Goal: Task Accomplishment & Management: Complete application form

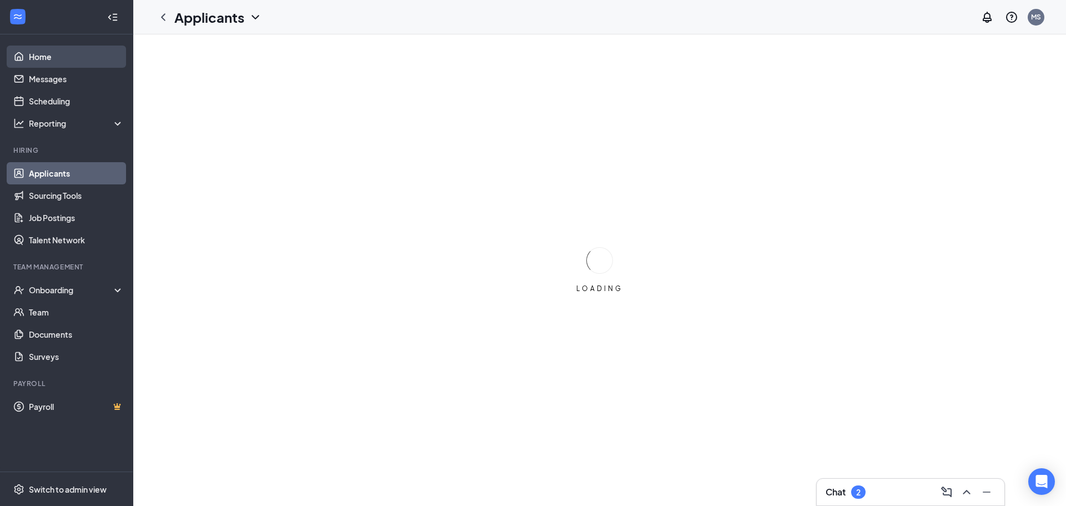
click at [53, 50] on link "Home" at bounding box center [76, 57] width 95 height 22
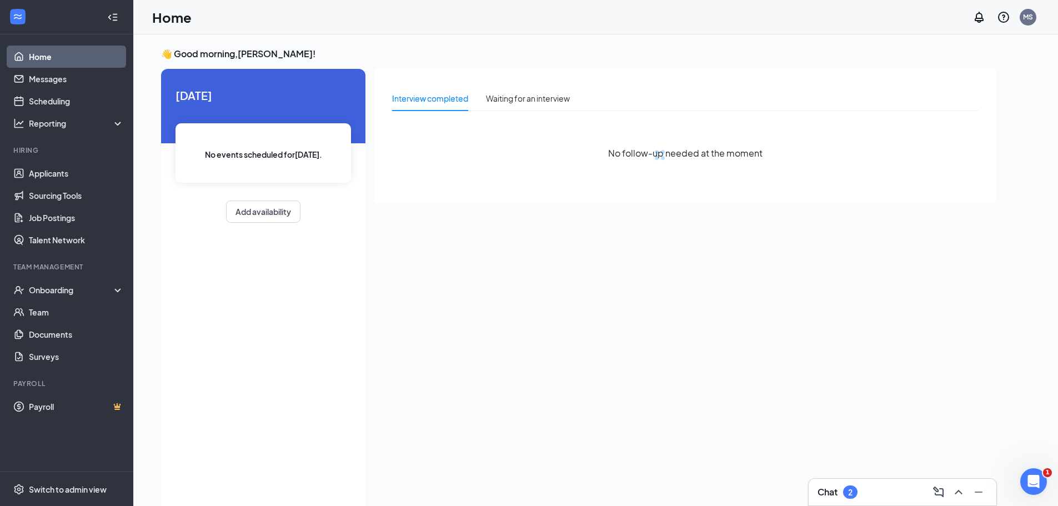
drag, startPoint x: 53, startPoint y: 52, endPoint x: 62, endPoint y: 50, distance: 9.7
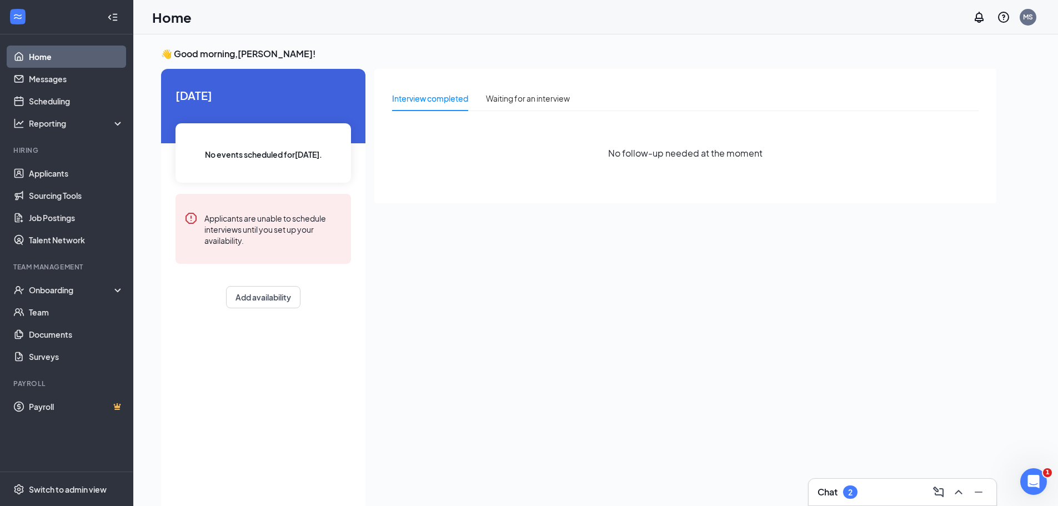
drag, startPoint x: 62, startPoint y: 50, endPoint x: 44, endPoint y: 64, distance: 22.9
click at [44, 64] on link "Home" at bounding box center [76, 57] width 95 height 22
click at [39, 176] on link "Applicants" at bounding box center [76, 173] width 95 height 22
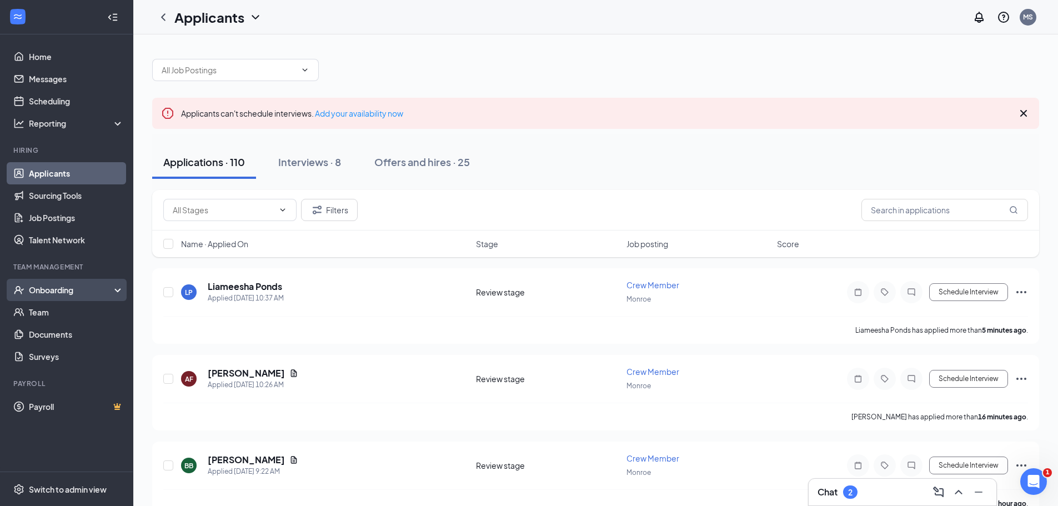
click at [60, 297] on div "Onboarding" at bounding box center [66, 290] width 133 height 22
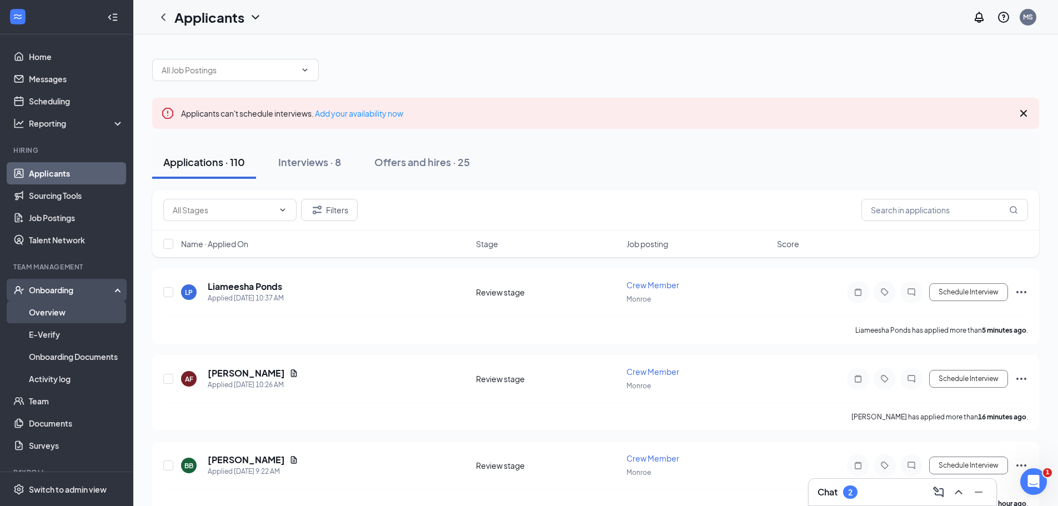
click at [59, 312] on link "Overview" at bounding box center [76, 312] width 95 height 22
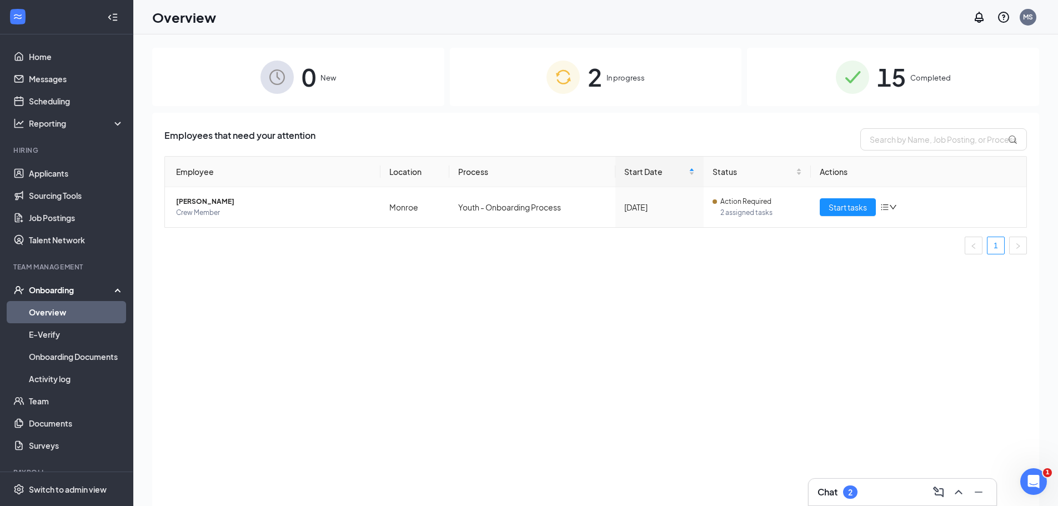
click at [589, 77] on span "2" at bounding box center [594, 77] width 14 height 38
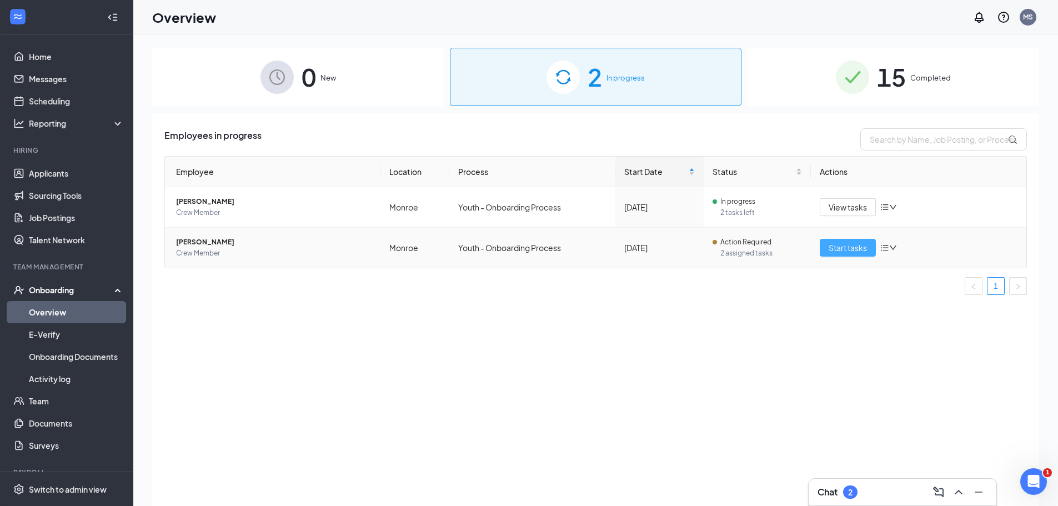
click at [833, 243] on span "Start tasks" at bounding box center [847, 248] width 38 height 12
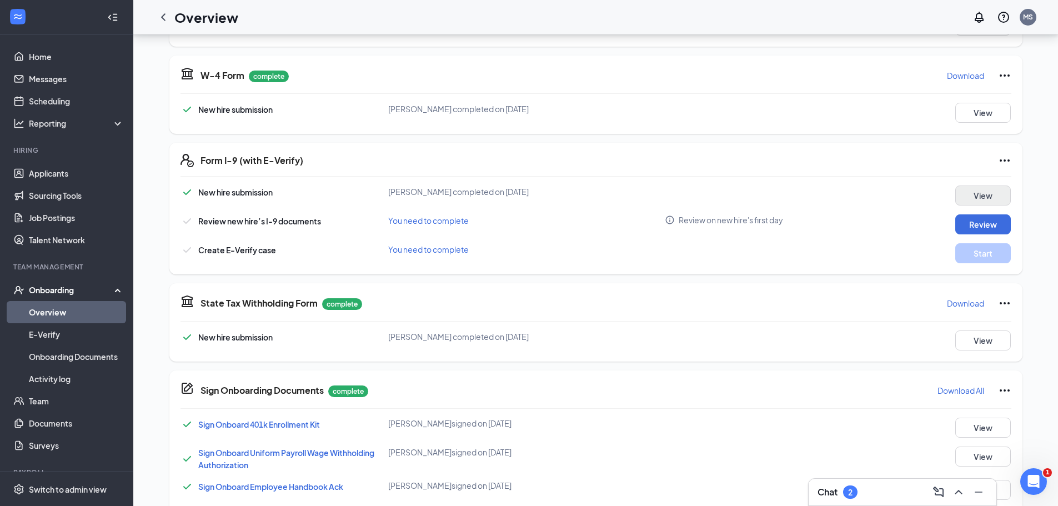
scroll to position [234, 0]
click at [981, 223] on button "Review" at bounding box center [983, 225] width 56 height 20
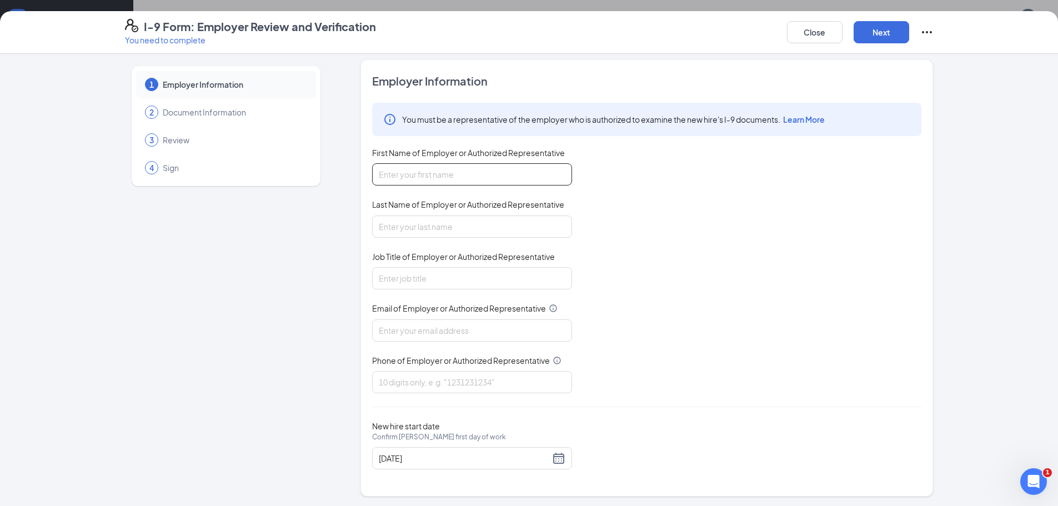
scroll to position [7, 0]
click at [499, 172] on input "First Name of Employer or Authorized Representative" at bounding box center [472, 173] width 200 height 22
type input "[PERSON_NAME]"
type input "s"
type input "[PERSON_NAME]"
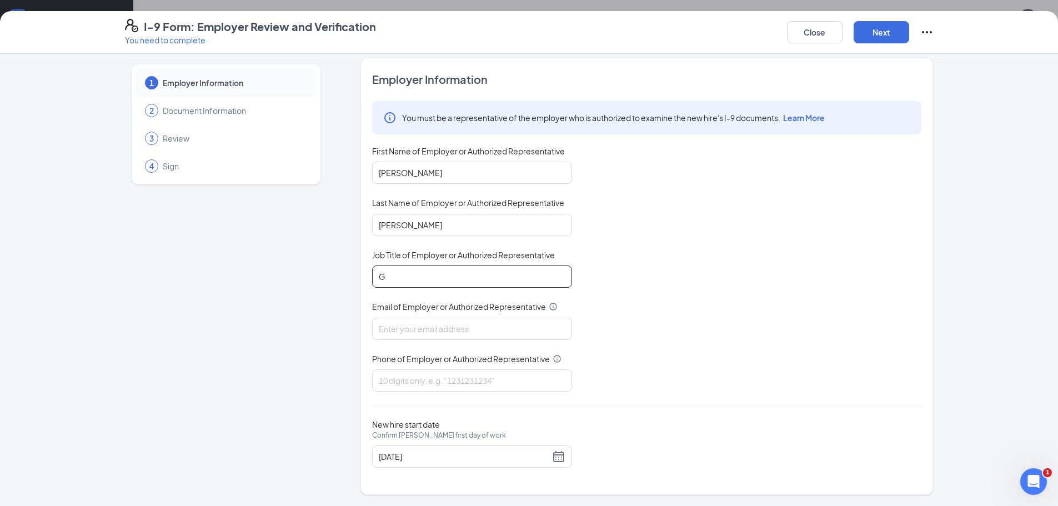
type input "General Manager"
click at [446, 329] on input "Email of Employer or Authorized Representative" at bounding box center [472, 329] width 200 height 22
type input "[EMAIL_ADDRESS][DOMAIN_NAME]"
type input "7"
type input "7042909512"
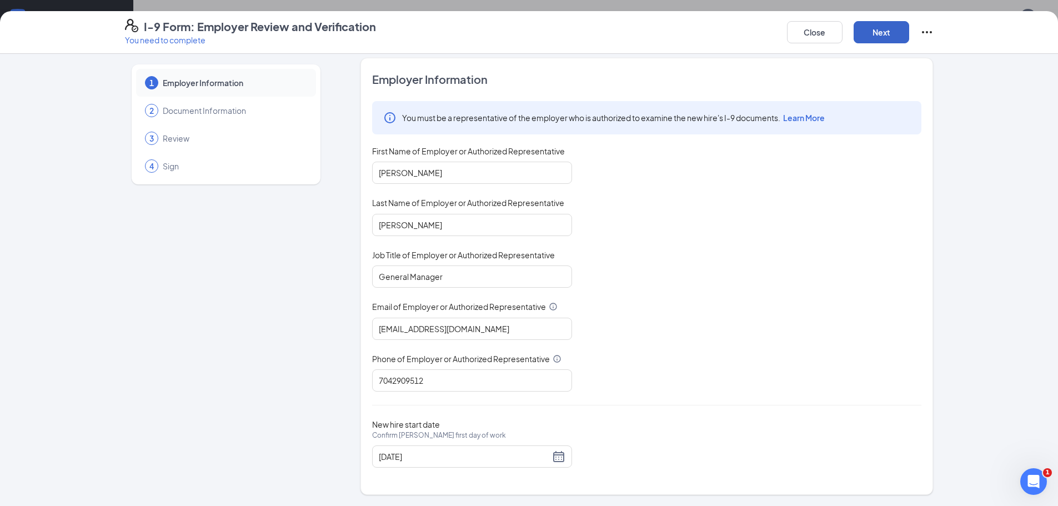
click at [892, 36] on button "Next" at bounding box center [881, 32] width 56 height 22
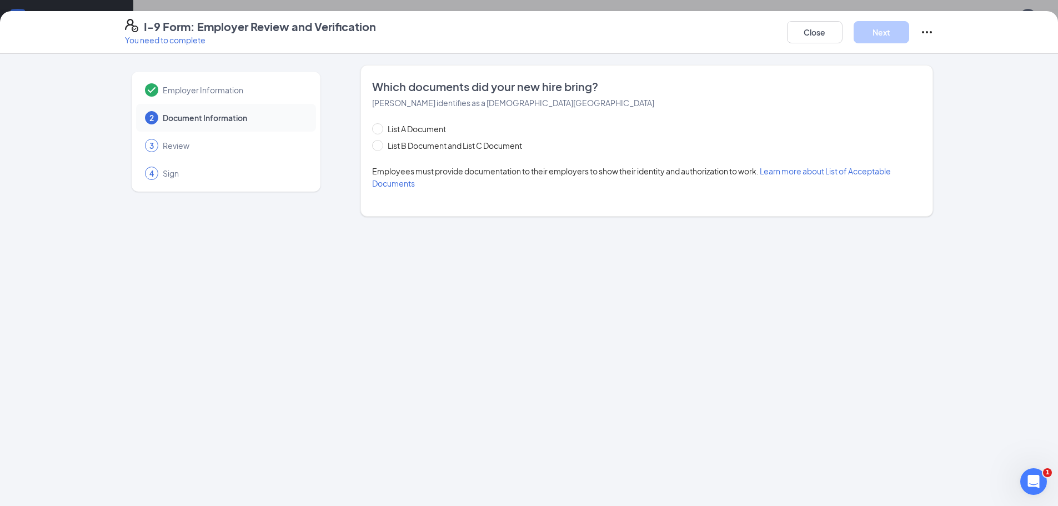
scroll to position [0, 0]
click at [378, 144] on input "List B Document and List C Document" at bounding box center [376, 144] width 8 height 8
radio input "true"
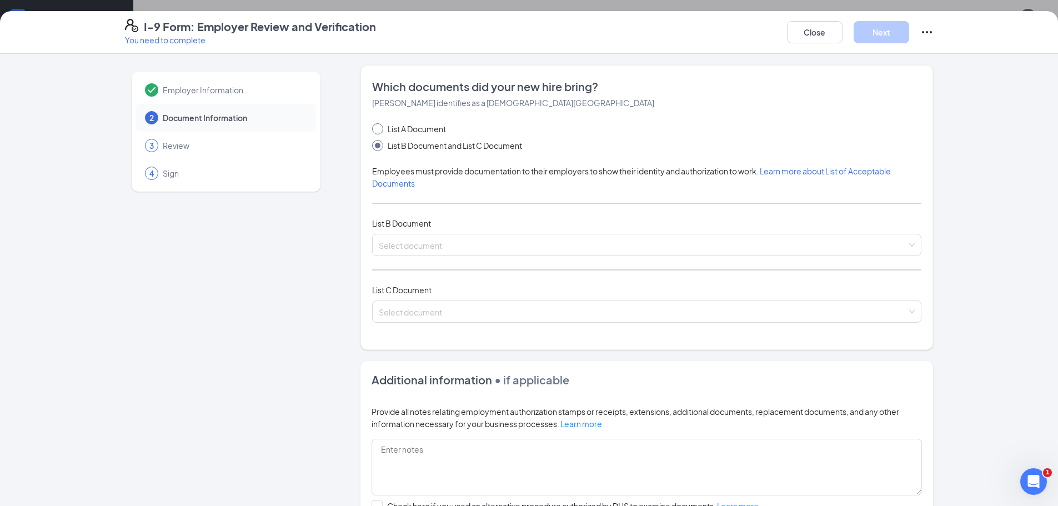
click at [383, 127] on span "List A Document" at bounding box center [416, 129] width 67 height 12
click at [380, 127] on input "List A Document" at bounding box center [376, 127] width 8 height 8
radio input "true"
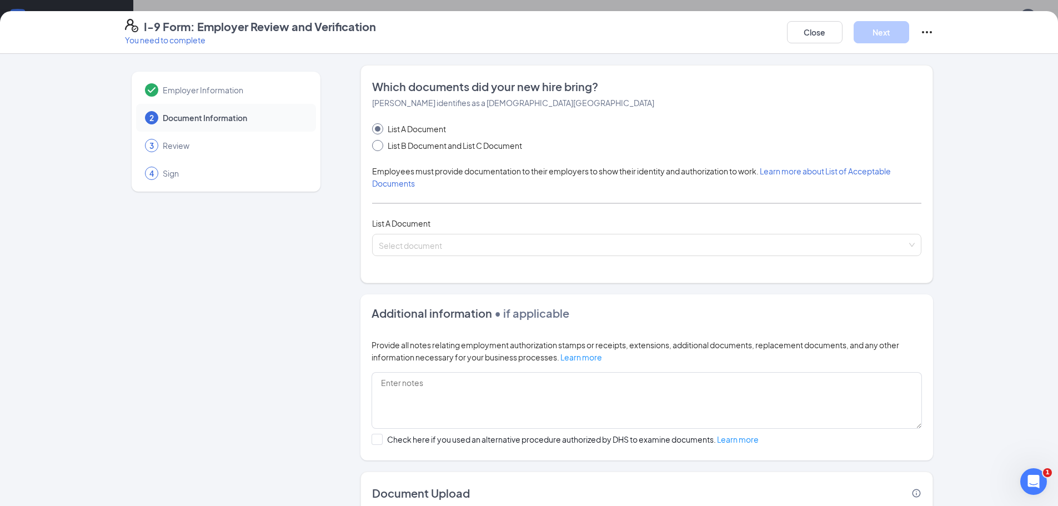
click at [390, 145] on span "List B Document and List C Document" at bounding box center [454, 145] width 143 height 12
click at [380, 145] on input "List B Document and List C Document" at bounding box center [376, 144] width 8 height 8
radio input "true"
radio input "false"
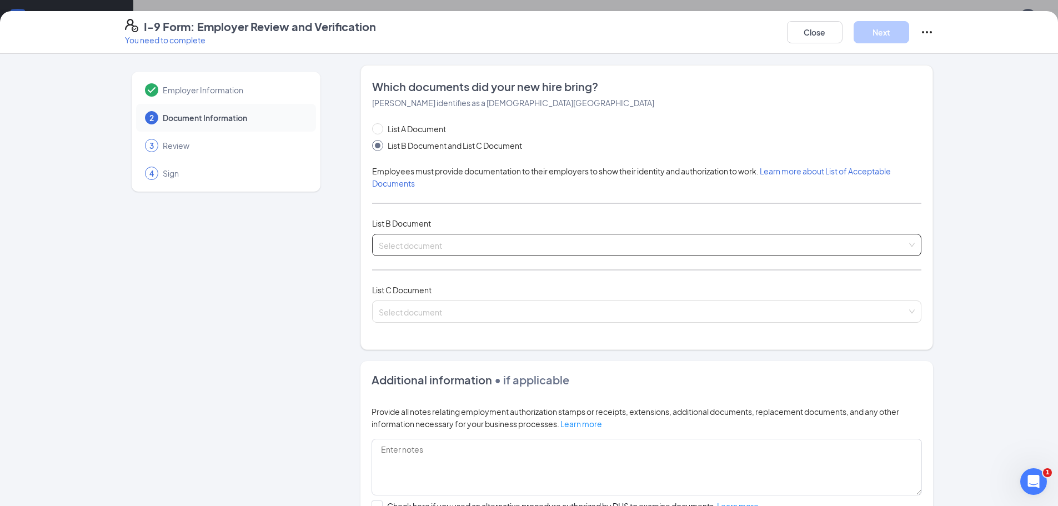
click at [383, 244] on input "search" at bounding box center [643, 242] width 528 height 17
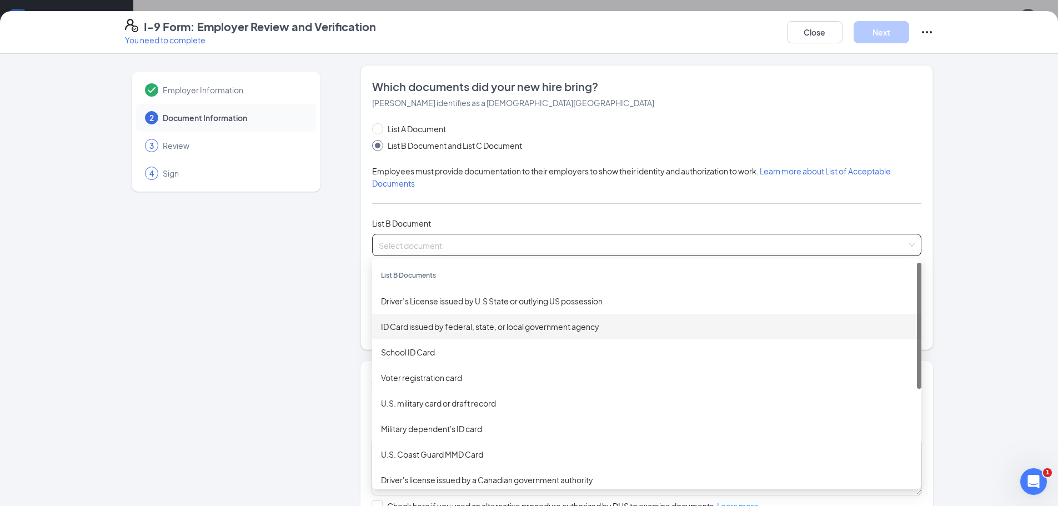
click at [415, 332] on div "ID Card issued by federal, state, or local government agency" at bounding box center [646, 326] width 531 height 12
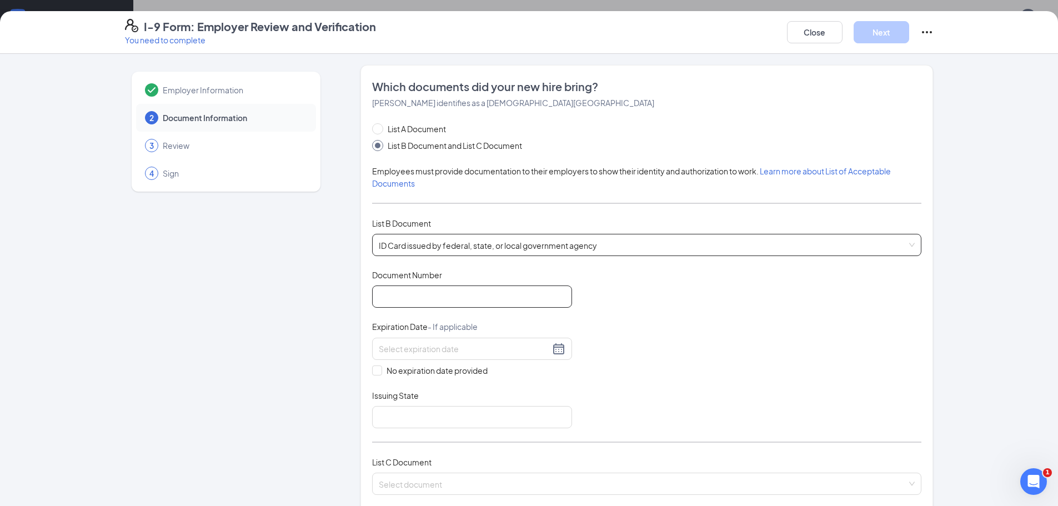
click at [435, 304] on input "Document Number" at bounding box center [472, 296] width 200 height 22
type input "000047088693"
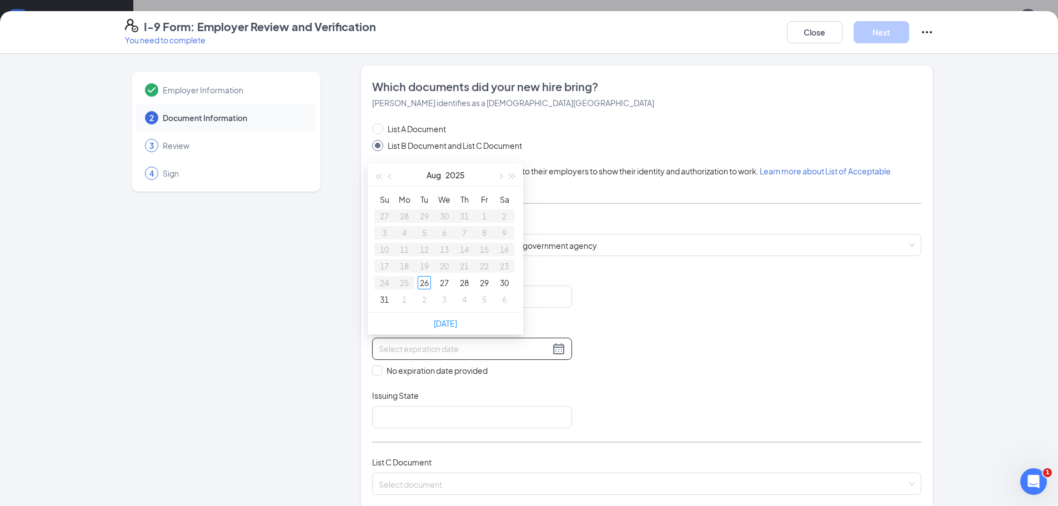
click at [445, 354] on input at bounding box center [464, 349] width 171 height 12
type input "08/30/202510/12"
click at [433, 353] on input "08/30/202510/12" at bounding box center [464, 349] width 171 height 12
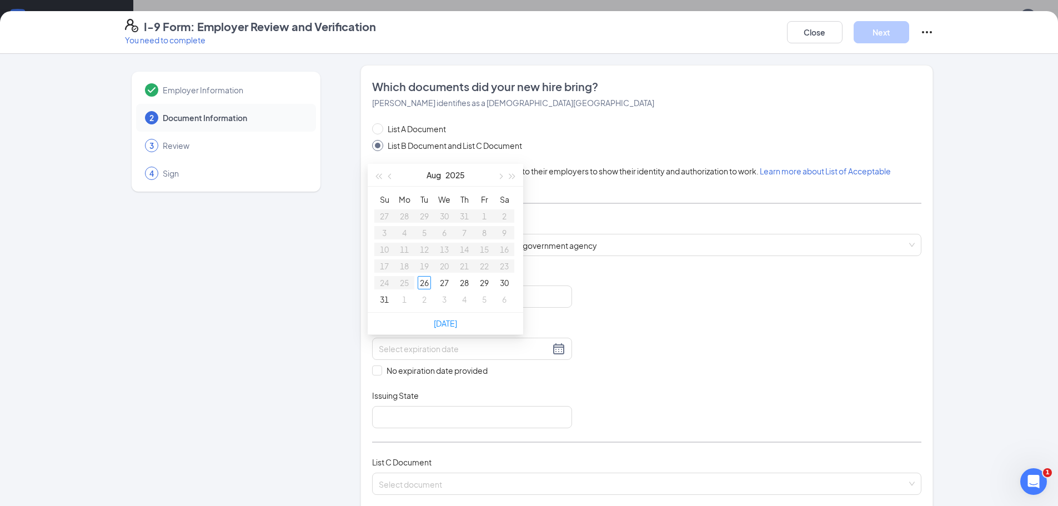
click at [605, 257] on div "List A Document List B Document and List C Document Employees must provide docu…" at bounding box center [646, 315] width 549 height 385
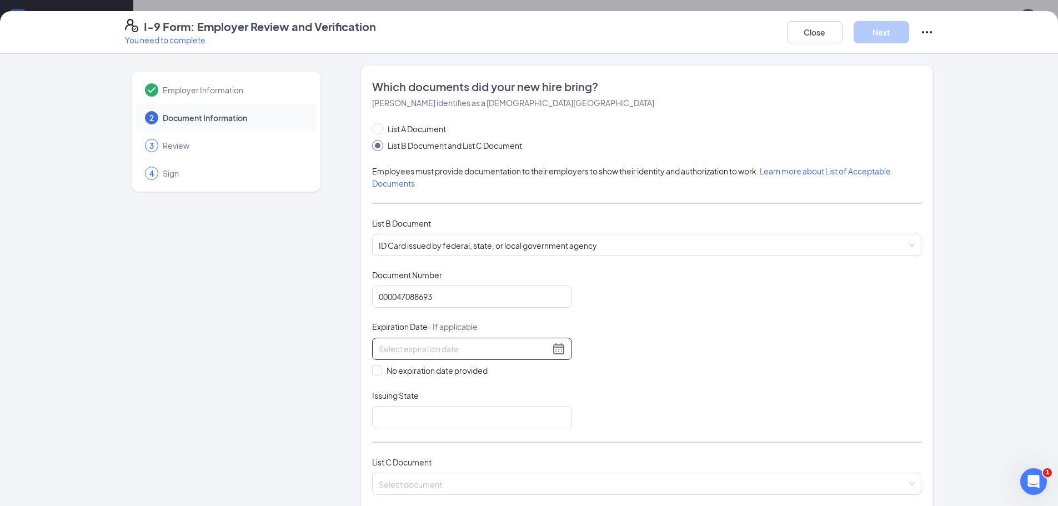
click at [482, 348] on input at bounding box center [464, 349] width 171 height 12
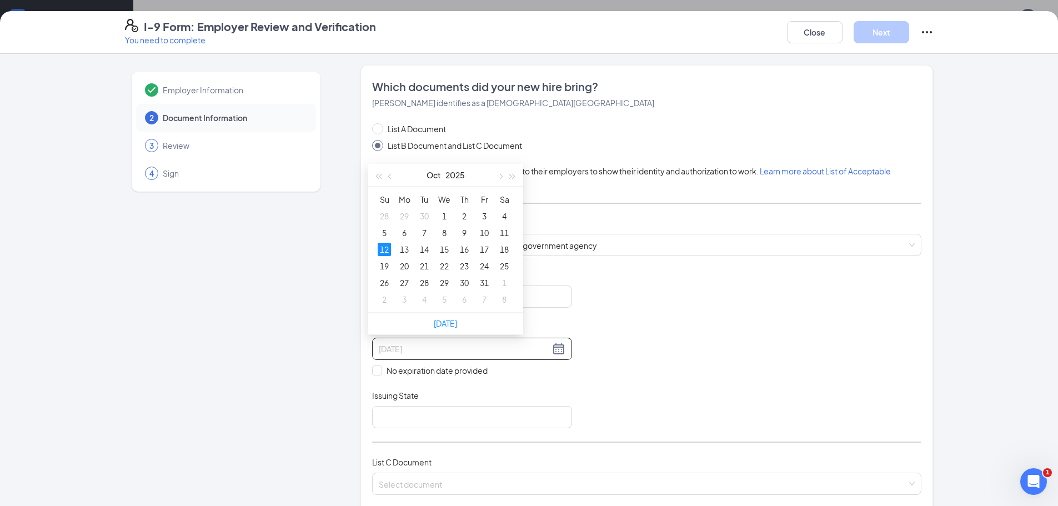
click at [388, 245] on div "12" at bounding box center [384, 249] width 13 height 13
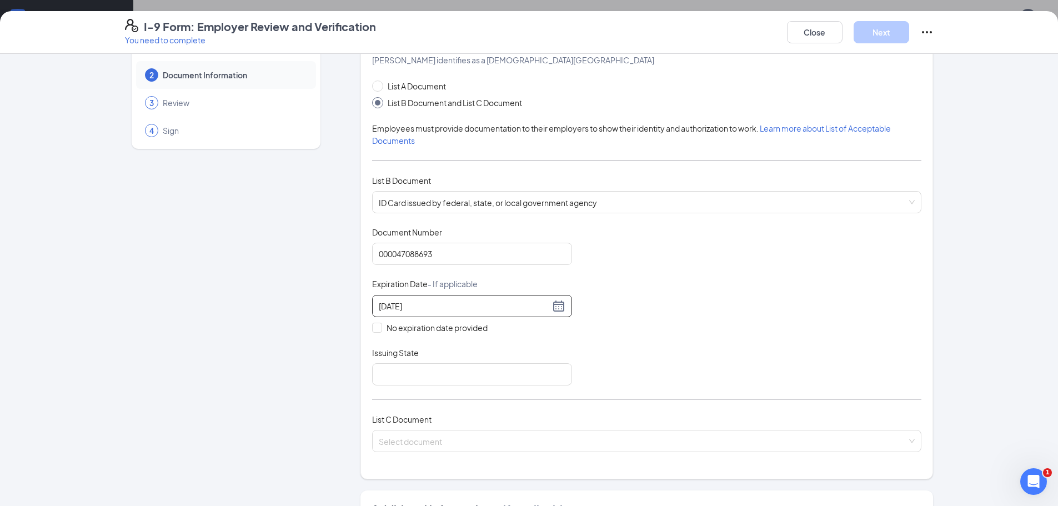
scroll to position [56, 0]
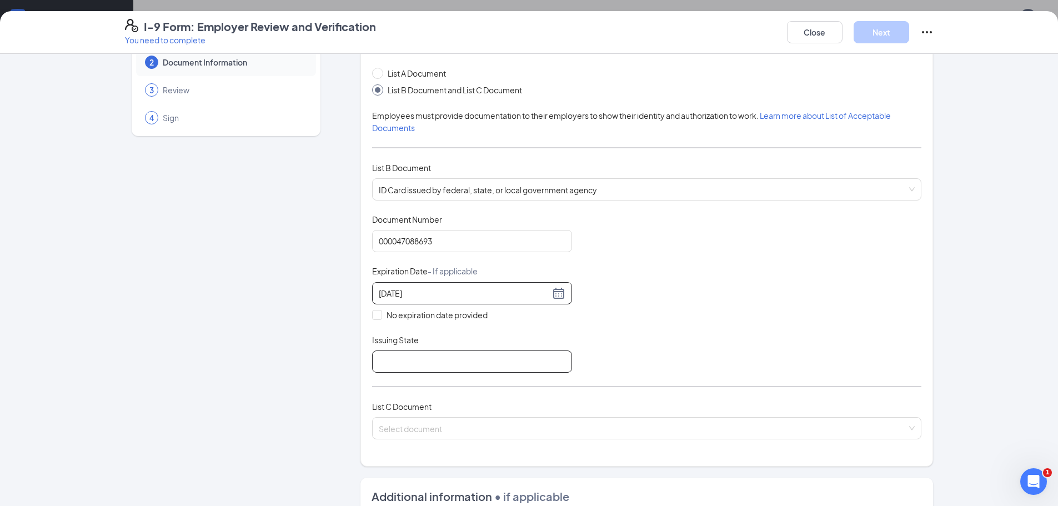
type input "[DATE]"
click at [427, 364] on input "Issuing State" at bounding box center [472, 361] width 200 height 22
type input "NC"
click at [420, 428] on input "search" at bounding box center [643, 426] width 528 height 17
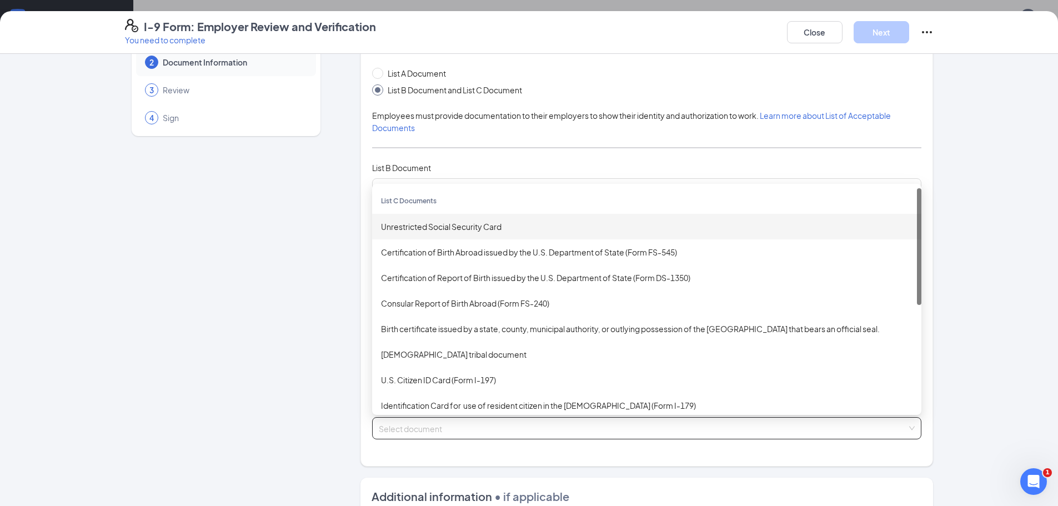
click at [428, 227] on div "Unrestricted Social Security Card" at bounding box center [646, 226] width 531 height 12
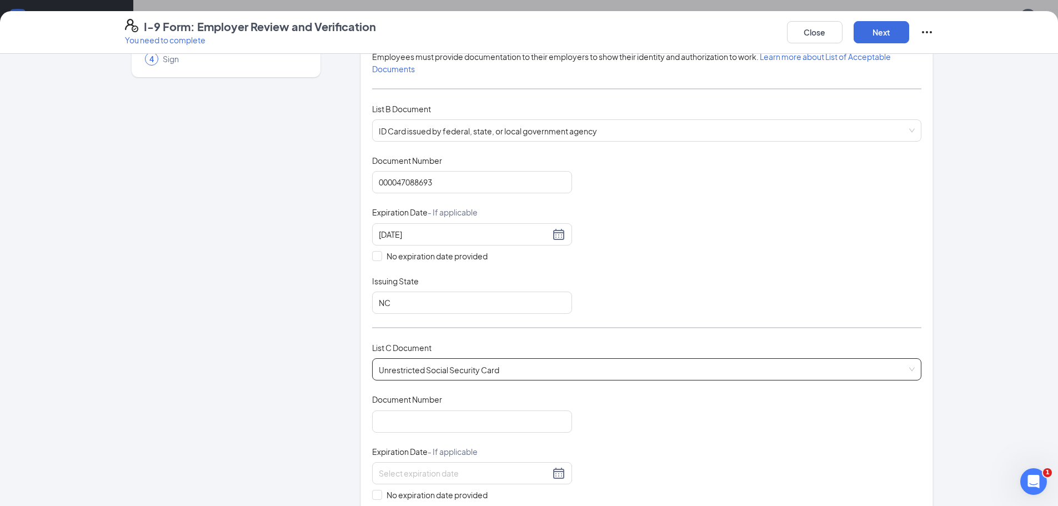
scroll to position [222, 0]
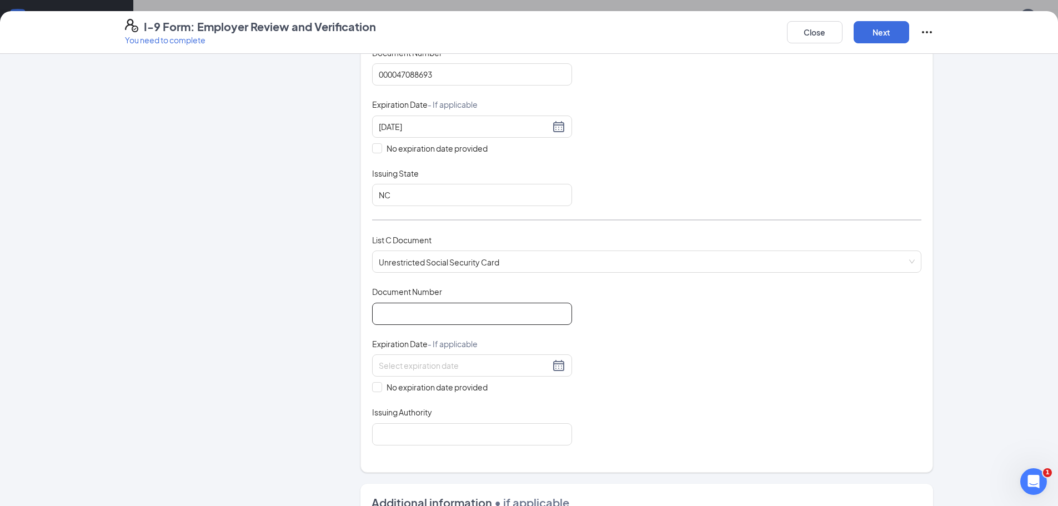
click at [438, 312] on input "Document Number" at bounding box center [472, 314] width 200 height 22
type input "697090597"
click at [413, 366] on input at bounding box center [464, 365] width 171 height 12
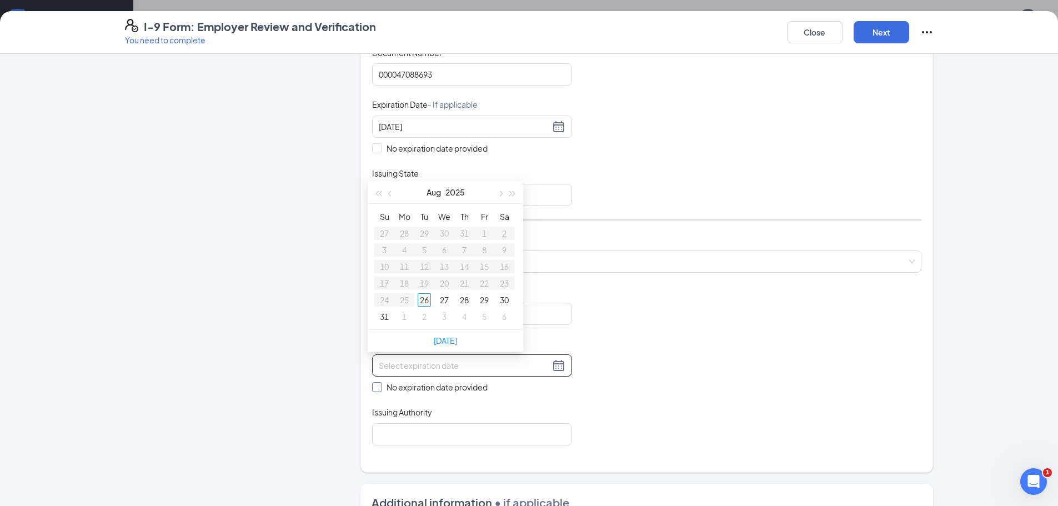
click at [375, 390] on input "No expiration date provided" at bounding box center [376, 386] width 8 height 8
checkbox input "true"
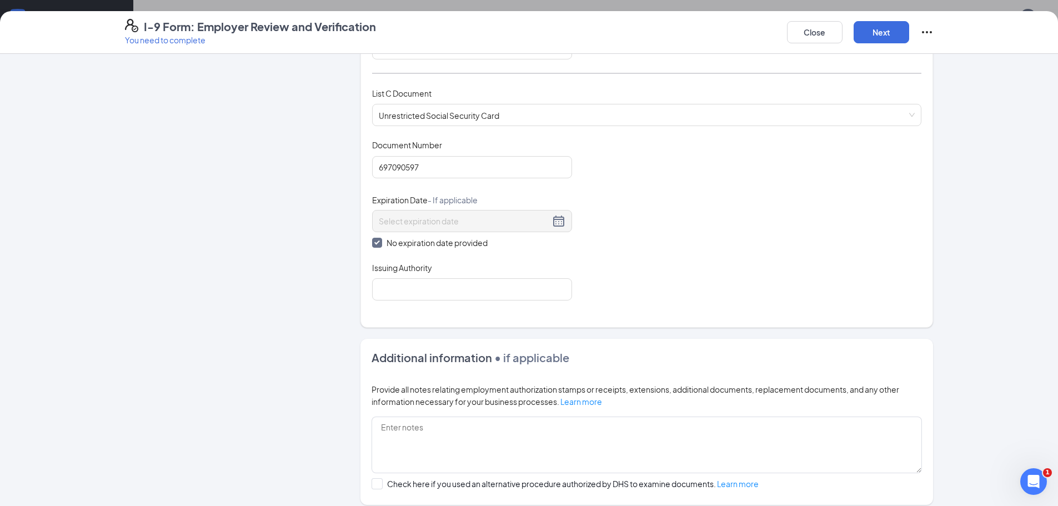
scroll to position [484, 0]
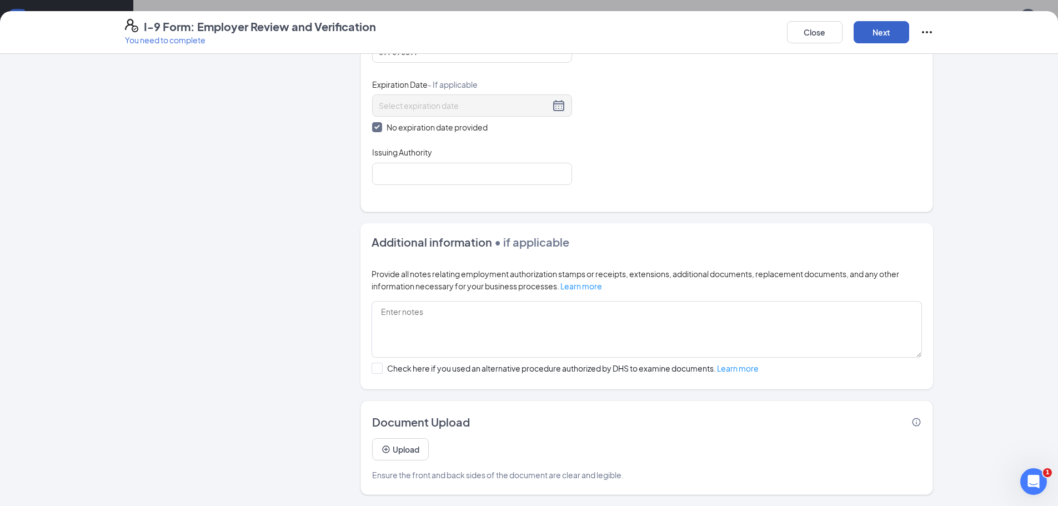
click at [898, 31] on button "Next" at bounding box center [881, 32] width 56 height 22
click at [416, 183] on input "Issuing Authority" at bounding box center [472, 174] width 200 height 22
type input "Social Security Administartion"
click at [891, 32] on button "Next" at bounding box center [881, 32] width 56 height 22
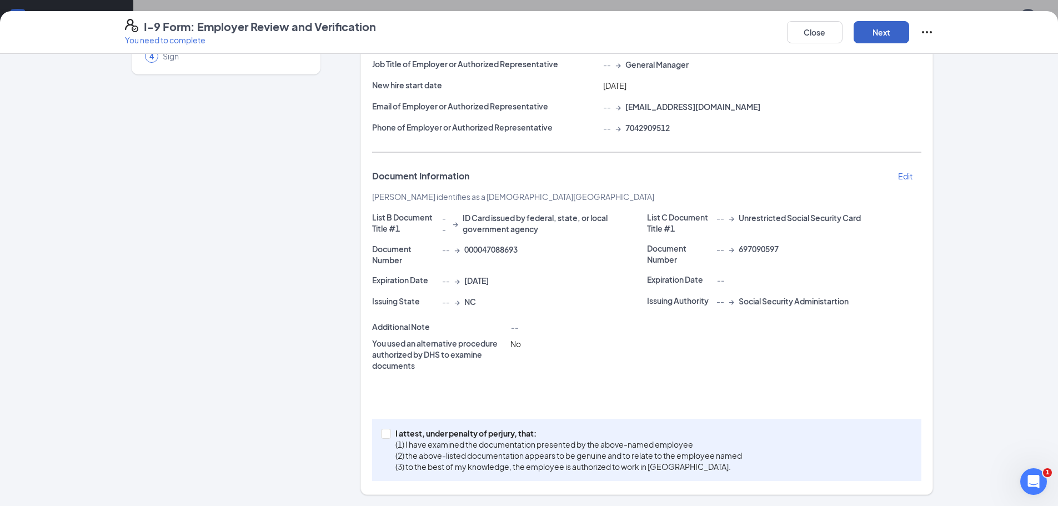
click at [898, 41] on button "Next" at bounding box center [881, 32] width 56 height 22
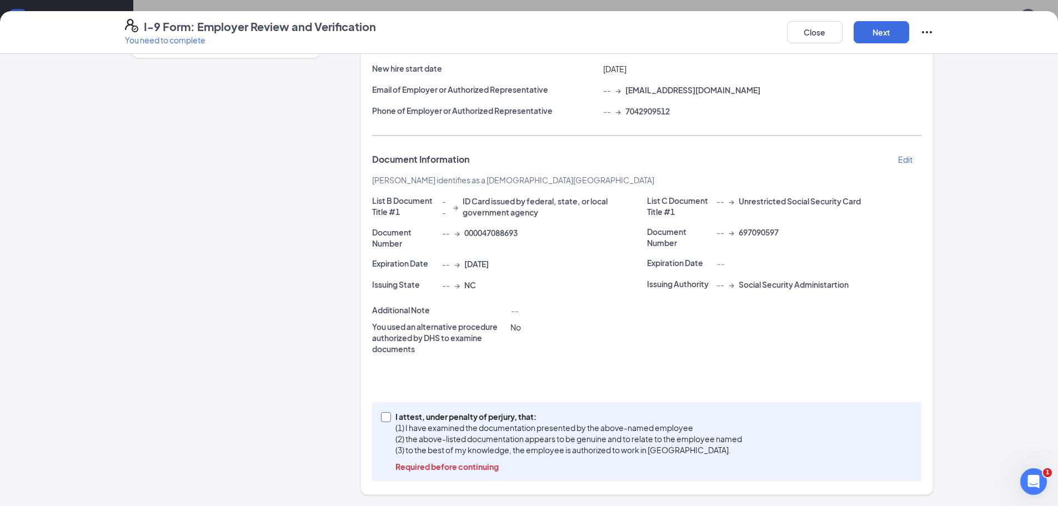
click at [381, 418] on input "I attest, under penalty of [PERSON_NAME], that: (1) I have examined the documen…" at bounding box center [385, 416] width 8 height 8
checkbox input "true"
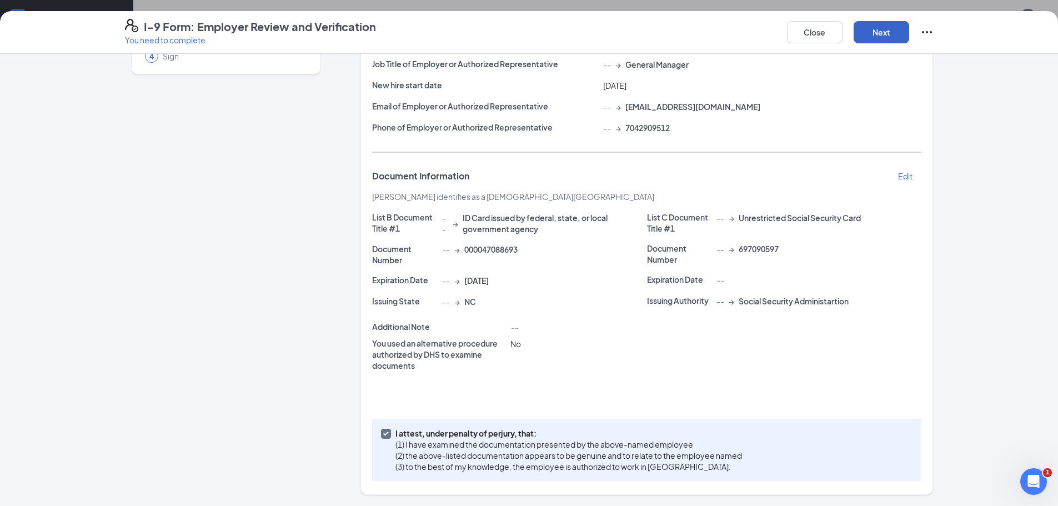
click at [871, 30] on button "Next" at bounding box center [881, 32] width 56 height 22
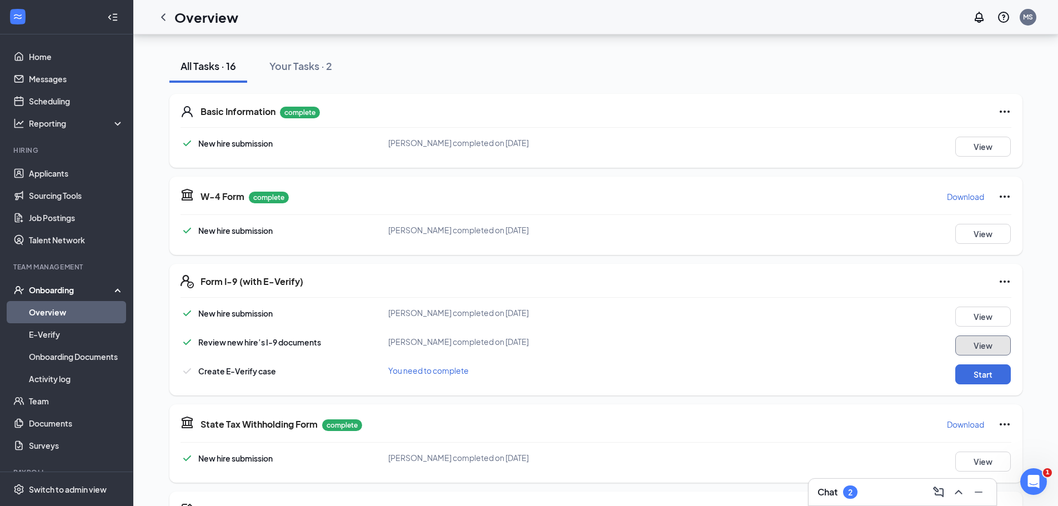
scroll to position [317, 0]
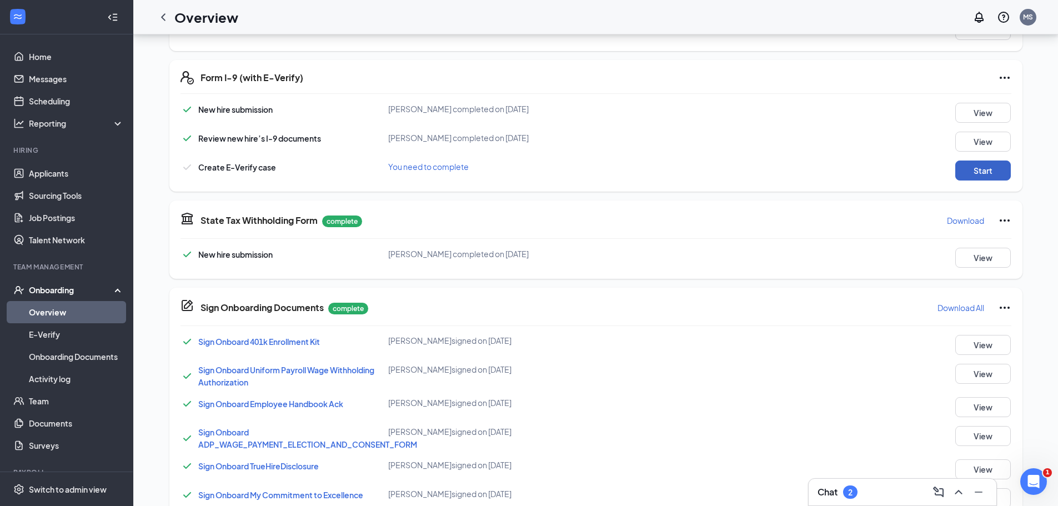
click at [988, 174] on button "Start" at bounding box center [983, 170] width 56 height 20
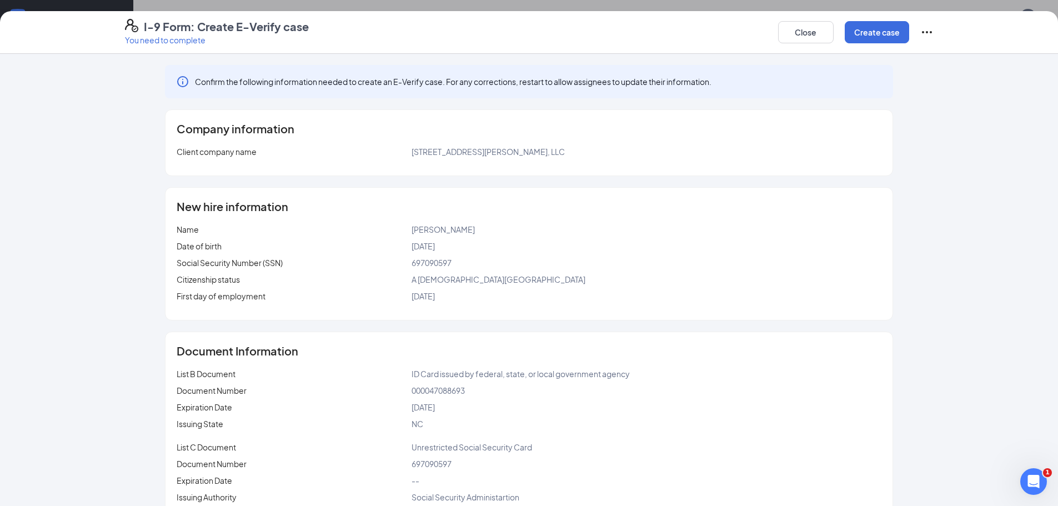
click at [876, 45] on div "Close Create case" at bounding box center [855, 32] width 155 height 27
click at [884, 30] on button "Create case" at bounding box center [877, 32] width 64 height 22
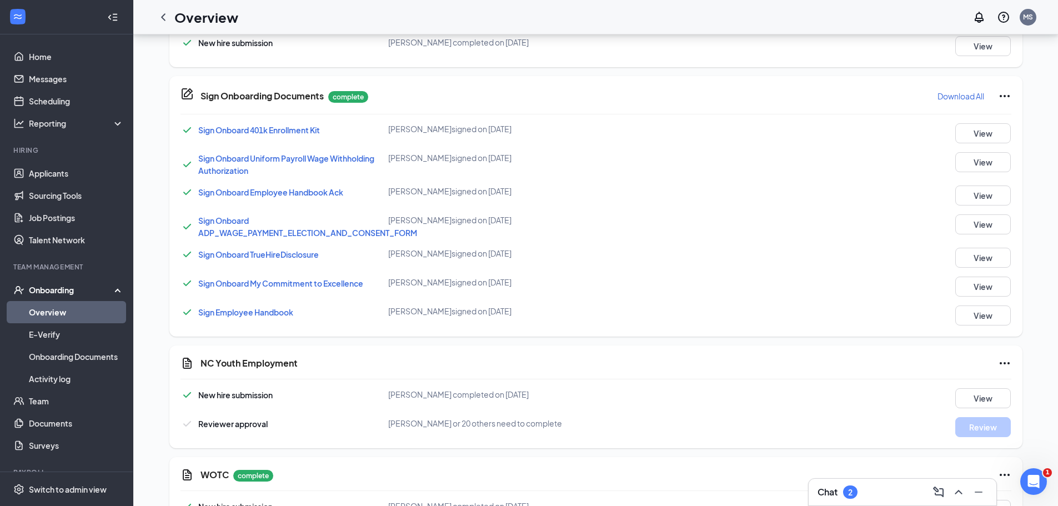
scroll to position [632, 0]
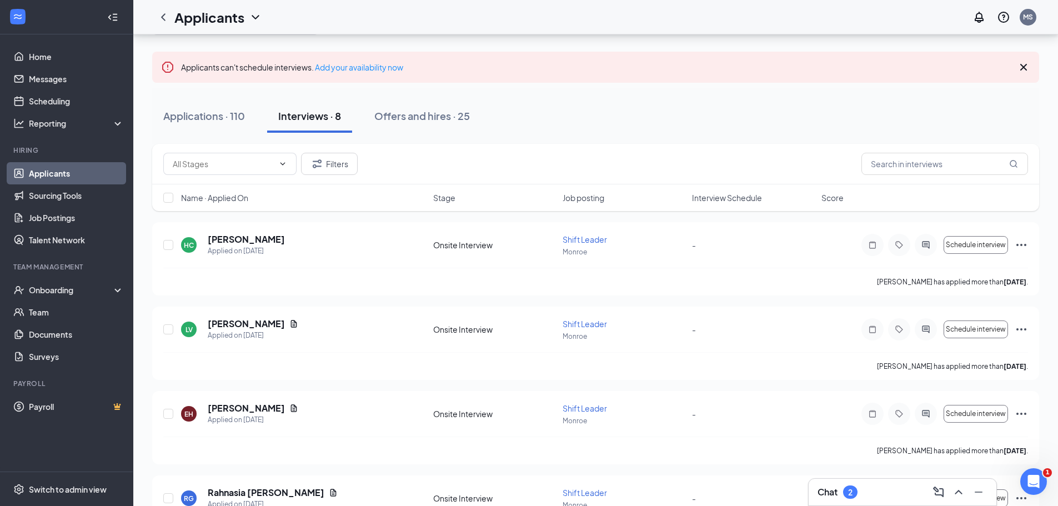
scroll to position [111, 0]
